Goal: Information Seeking & Learning: Compare options

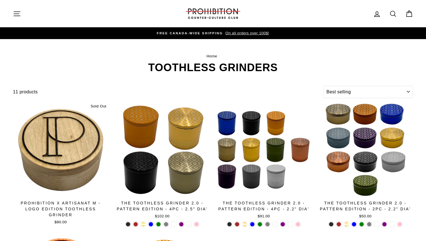
select select "best-selling"
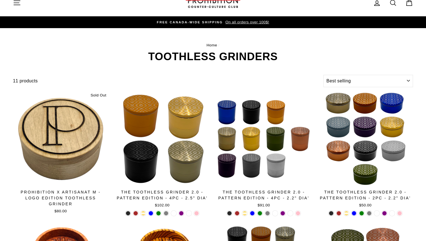
click at [84, 147] on div at bounding box center [60, 138] width 95 height 95
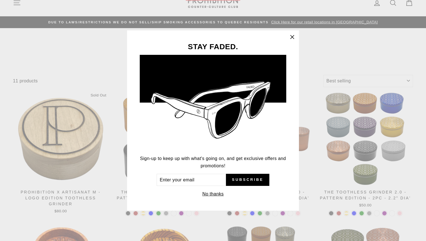
click at [293, 36] on icon "button" at bounding box center [291, 36] width 3 height 3
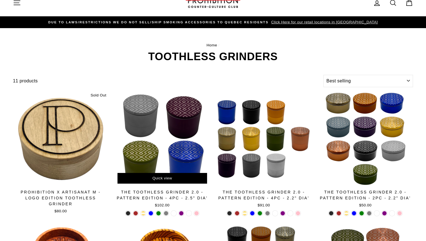
click at [187, 163] on div at bounding box center [162, 139] width 96 height 96
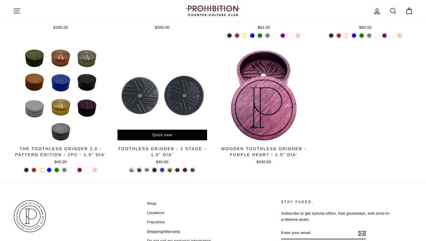
scroll to position [276, 0]
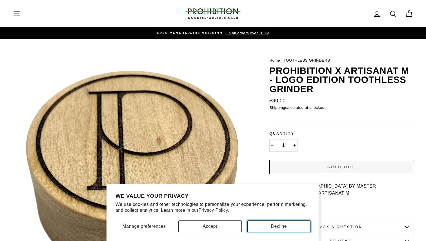
click at [259, 222] on button "Decline" at bounding box center [278, 227] width 63 height 12
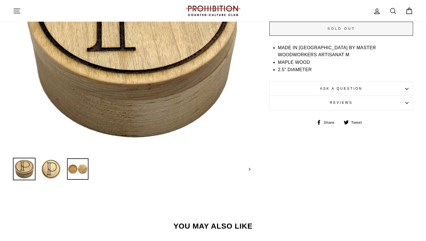
click at [77, 175] on img at bounding box center [77, 168] width 21 height 21
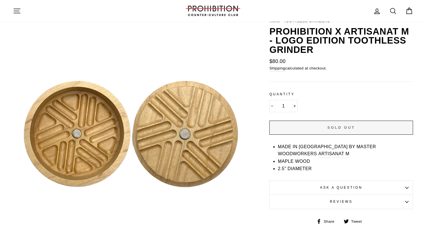
scroll to position [14, 0]
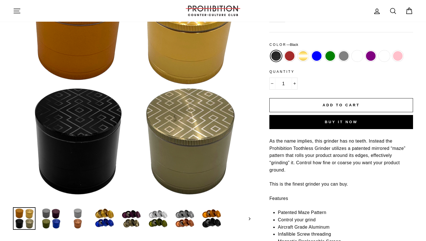
scroll to position [116, 0]
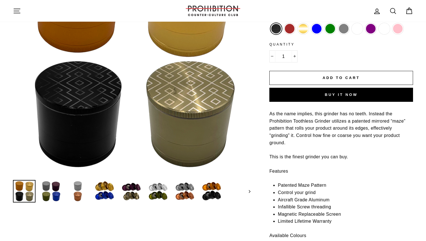
click at [189, 180] on div at bounding box center [184, 191] width 23 height 23
